Goal: Transaction & Acquisition: Purchase product/service

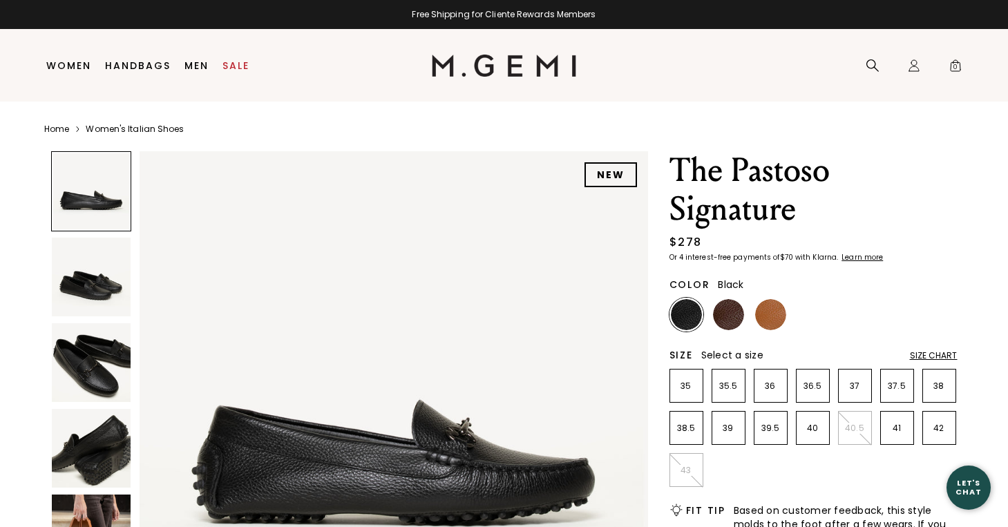
click at [682, 314] on img at bounding box center [686, 314] width 31 height 31
click at [725, 314] on img at bounding box center [728, 314] width 31 height 31
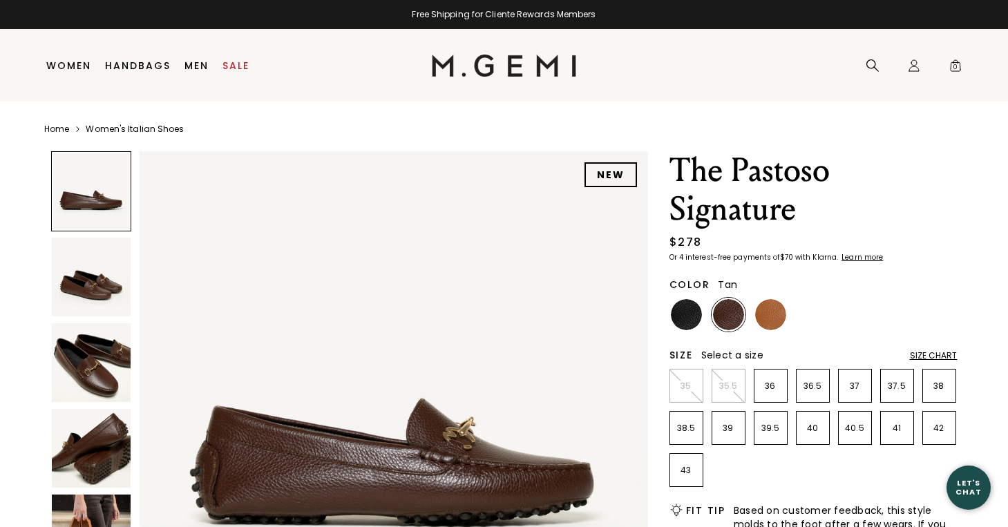
click at [763, 308] on img at bounding box center [770, 314] width 31 height 31
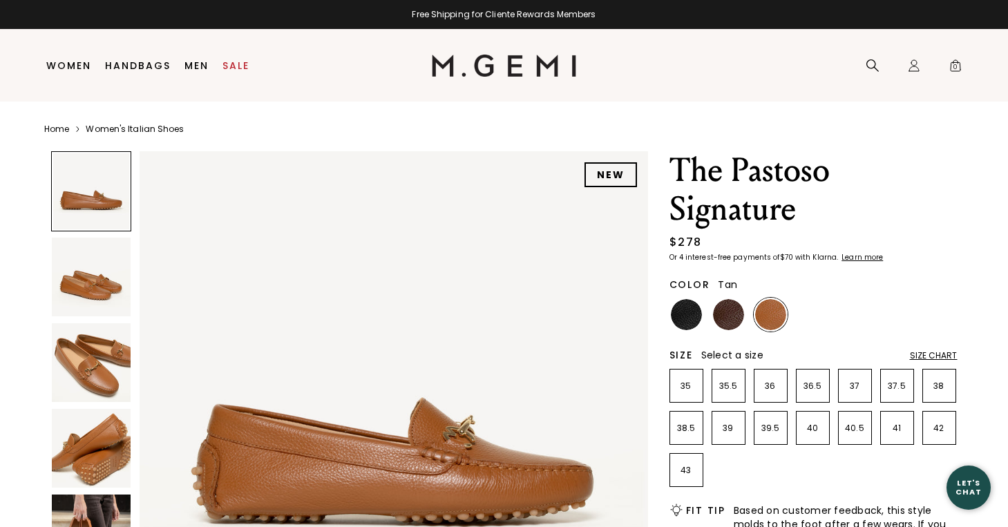
click at [126, 352] on img at bounding box center [91, 362] width 79 height 79
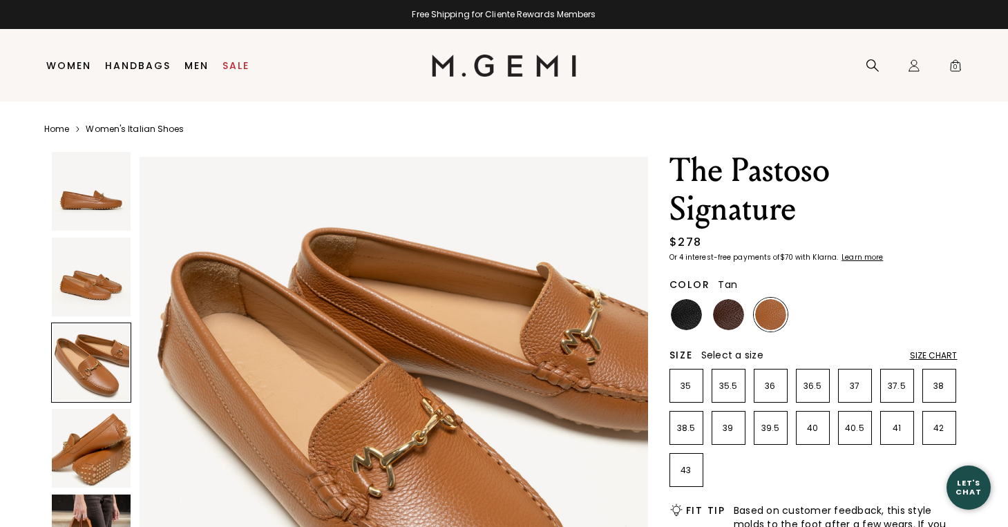
scroll to position [1044, 0]
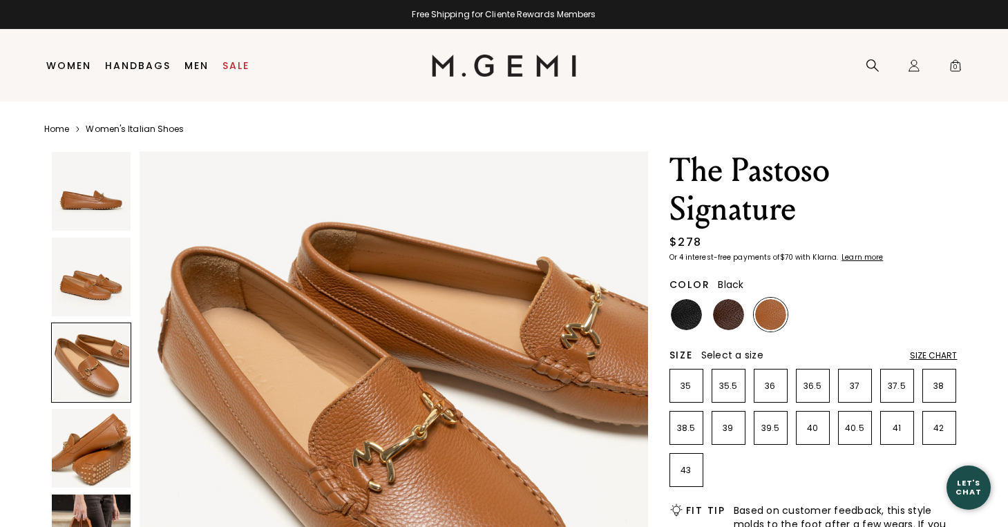
click at [689, 319] on img at bounding box center [686, 314] width 31 height 31
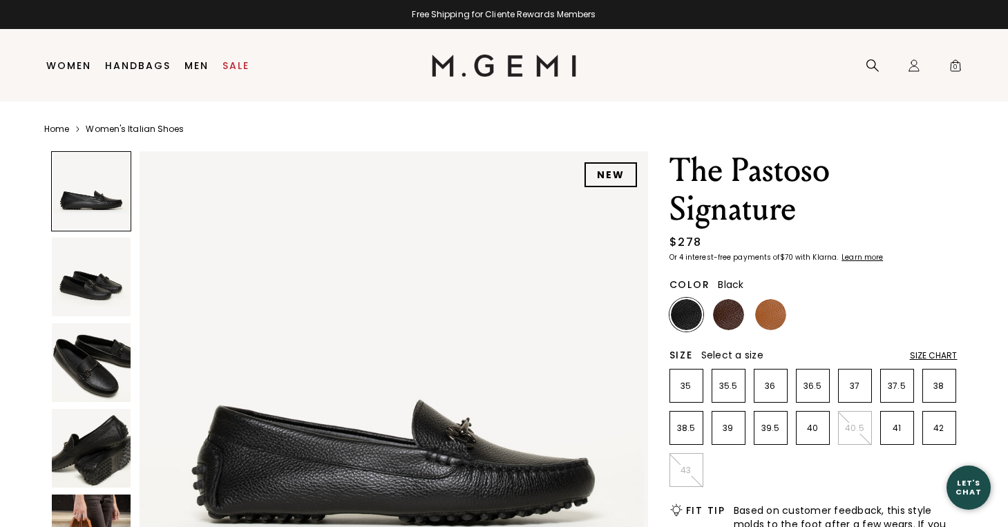
click at [104, 363] on img at bounding box center [91, 362] width 79 height 79
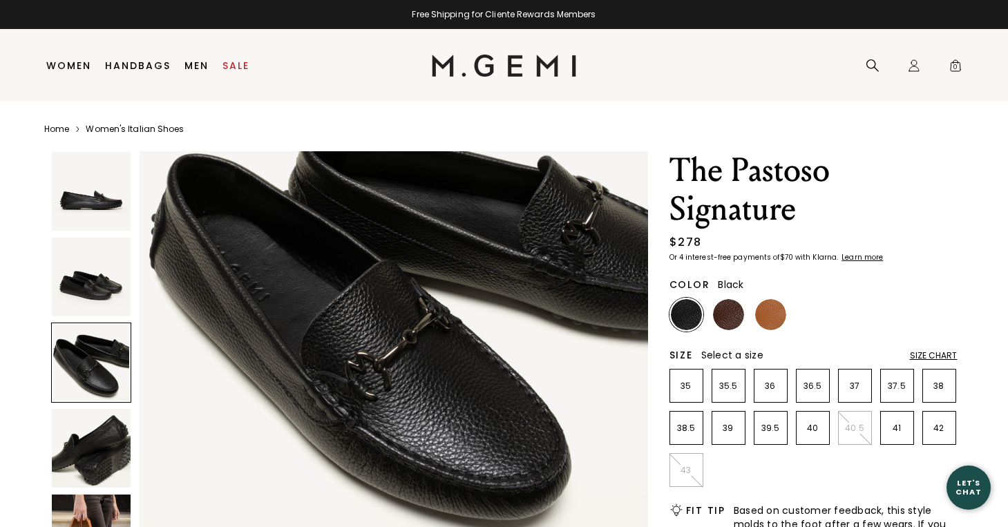
scroll to position [1157, 0]
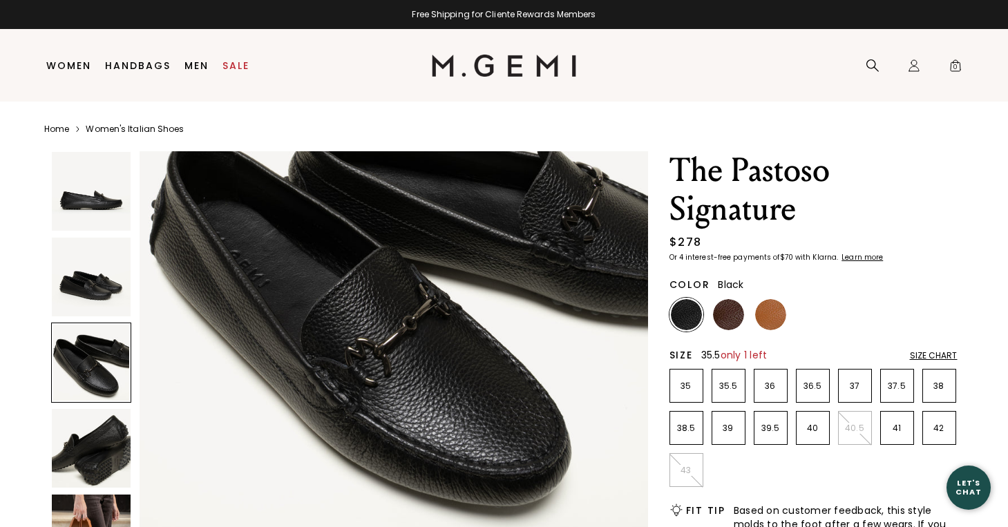
click at [723, 395] on li "35.5" at bounding box center [728, 386] width 34 height 34
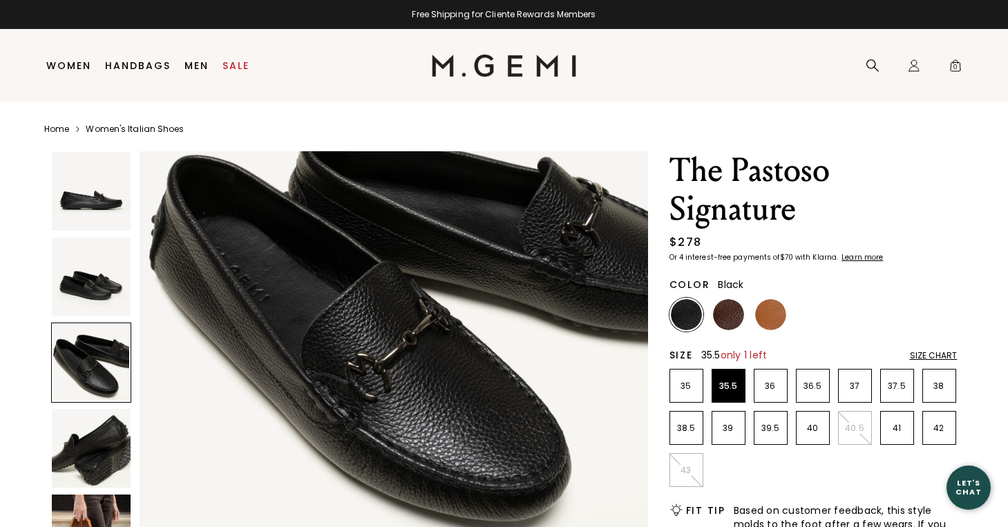
scroll to position [1173, 0]
